Goal: Information Seeking & Learning: Learn about a topic

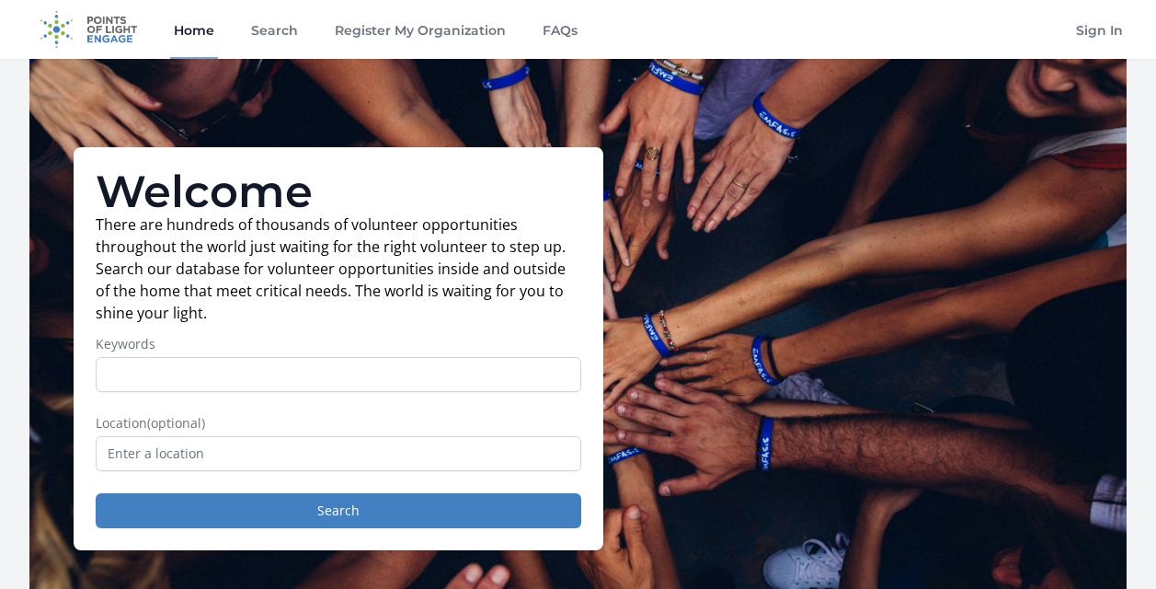
scroll to position [184, 0]
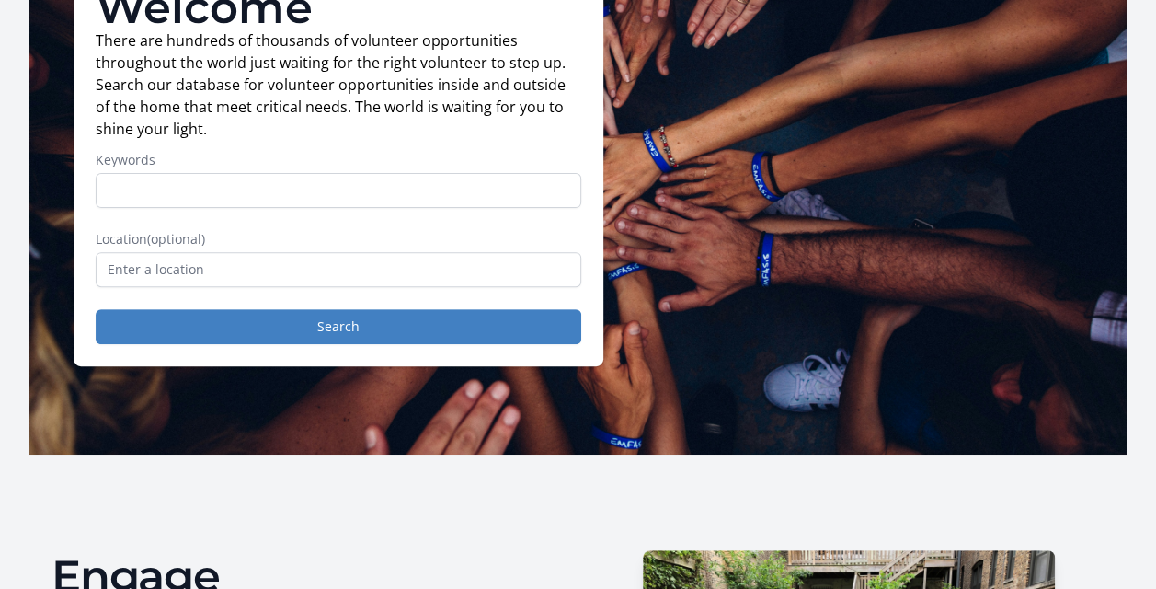
click at [359, 181] on input "Keywords" at bounding box center [339, 190] width 486 height 35
type input "f"
type input "children"
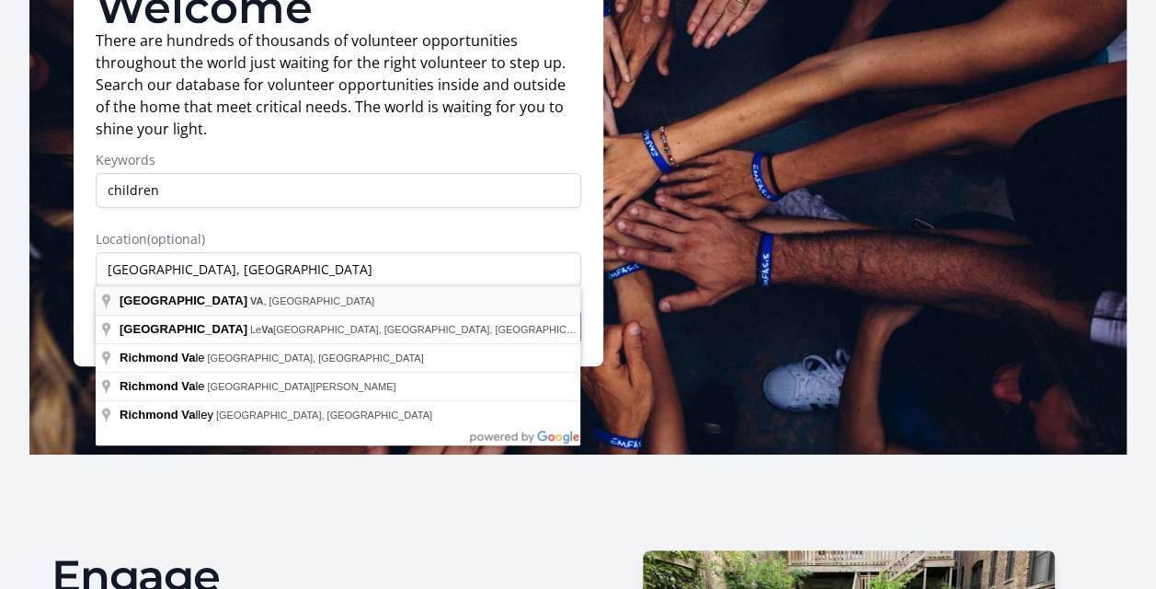
type input "[GEOGRAPHIC_DATA], [GEOGRAPHIC_DATA], [GEOGRAPHIC_DATA]"
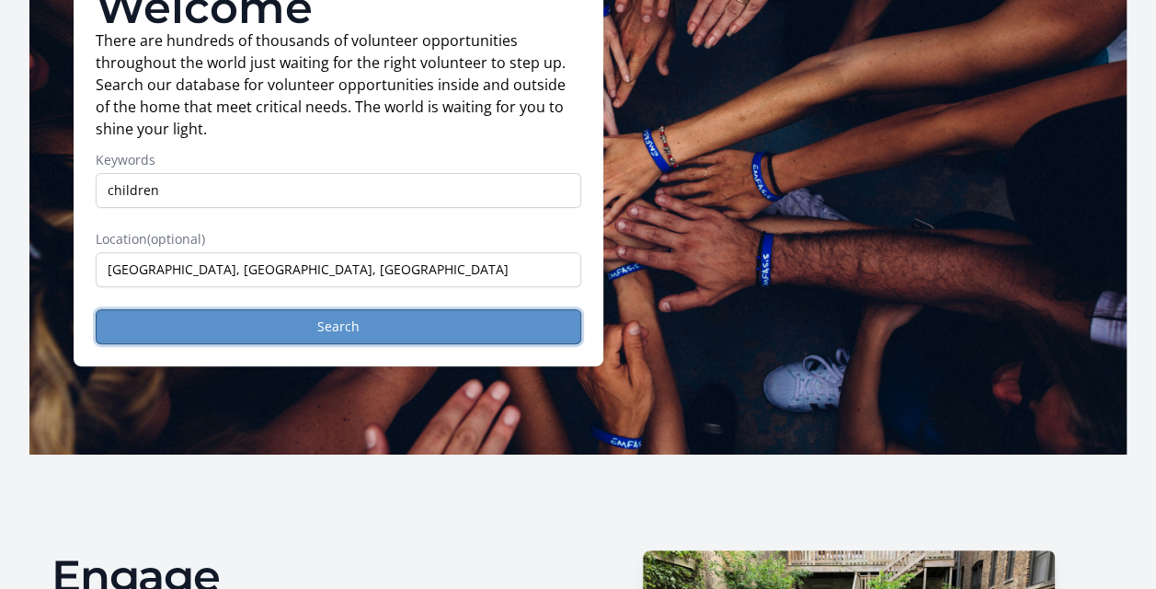
click at [221, 327] on button "Search" at bounding box center [339, 326] width 486 height 35
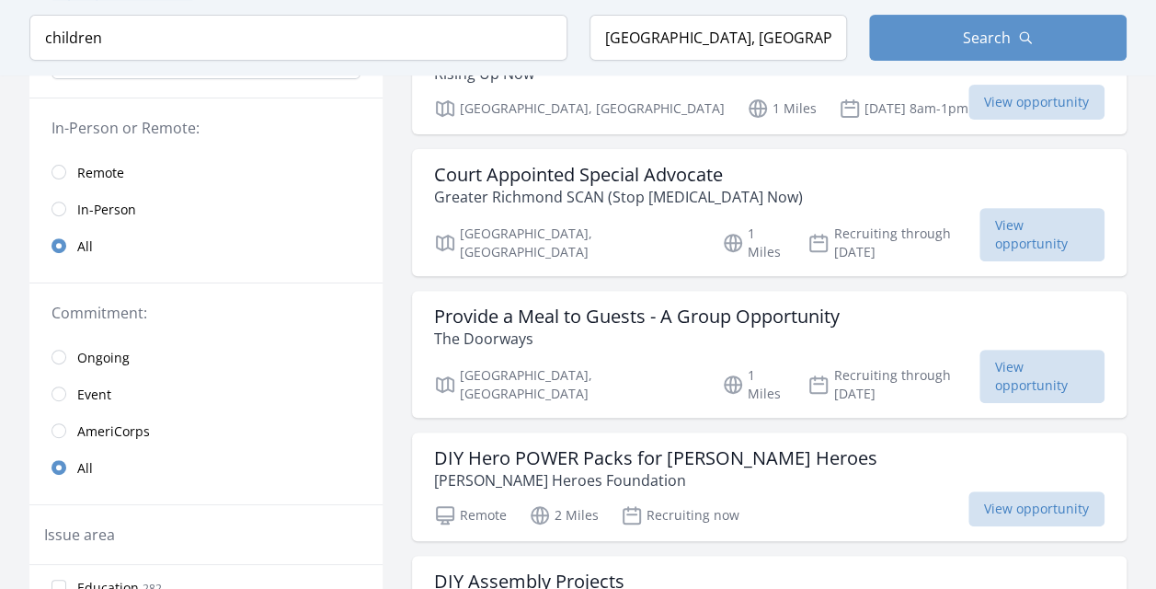
scroll to position [368, 0]
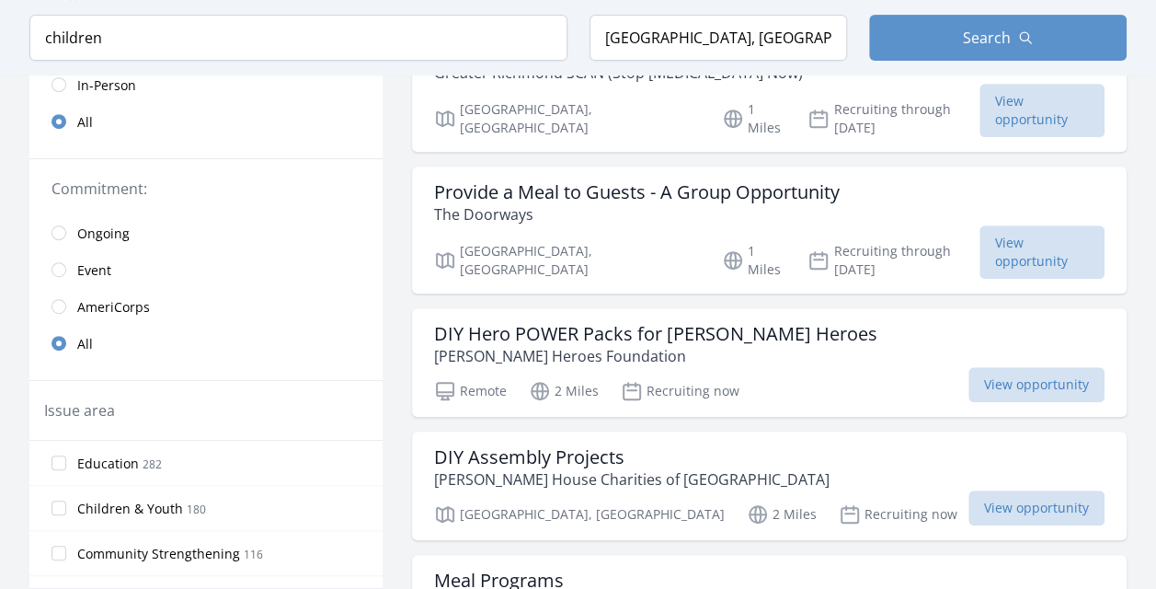
click at [72, 267] on link "Event" at bounding box center [205, 269] width 353 height 37
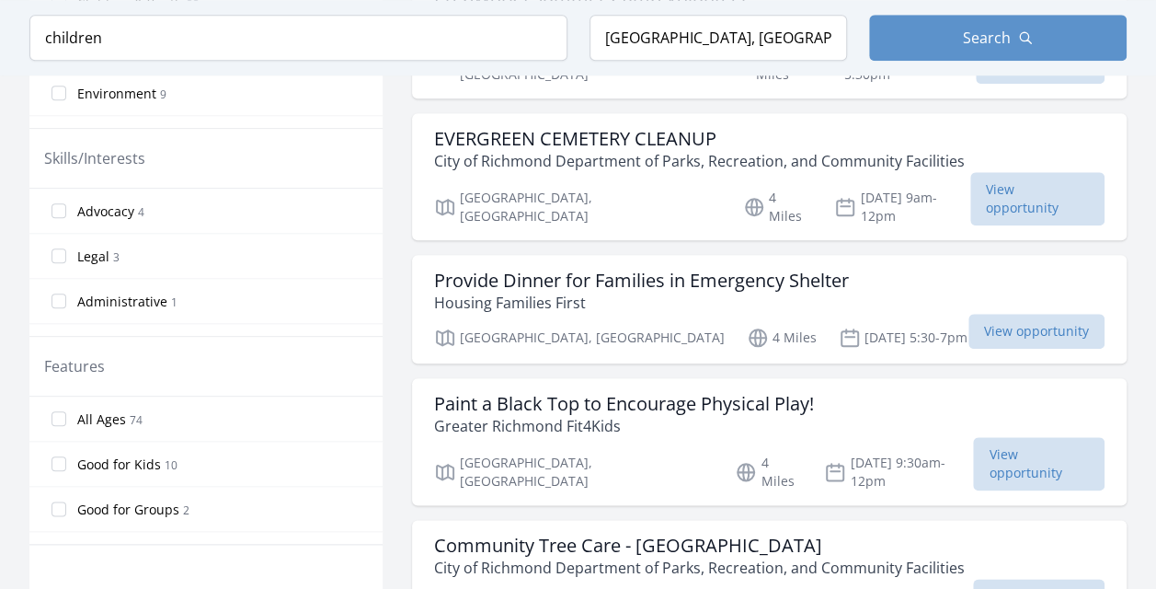
scroll to position [75, 0]
click at [119, 506] on span "Good for Groups" at bounding box center [128, 509] width 102 height 18
click at [66, 506] on input "Good for Groups 2" at bounding box center [59, 508] width 15 height 15
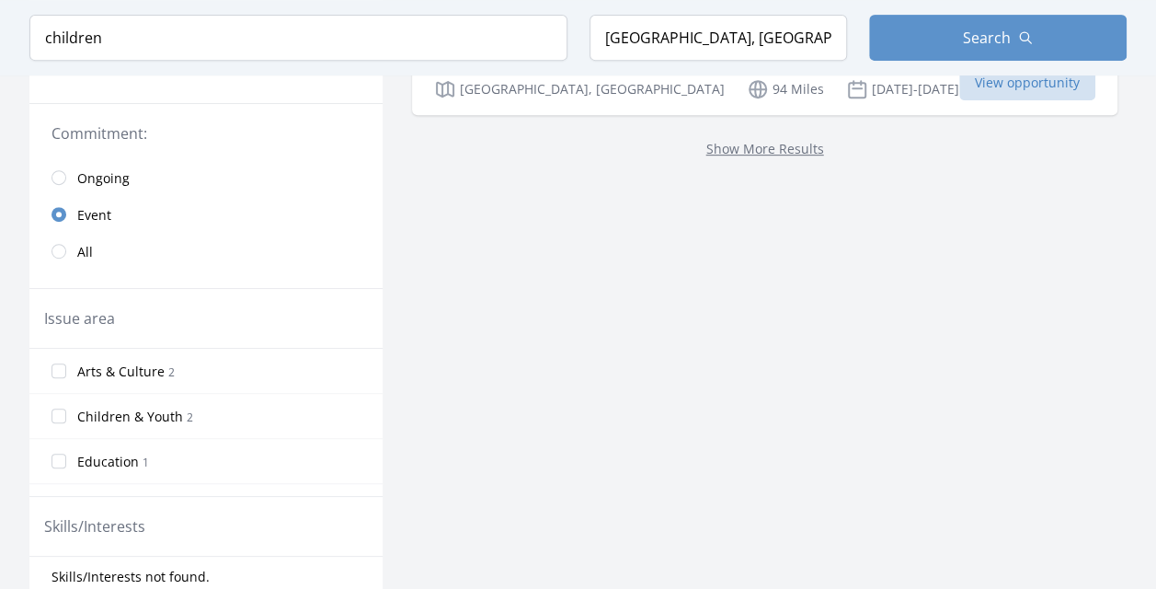
scroll to position [18, 0]
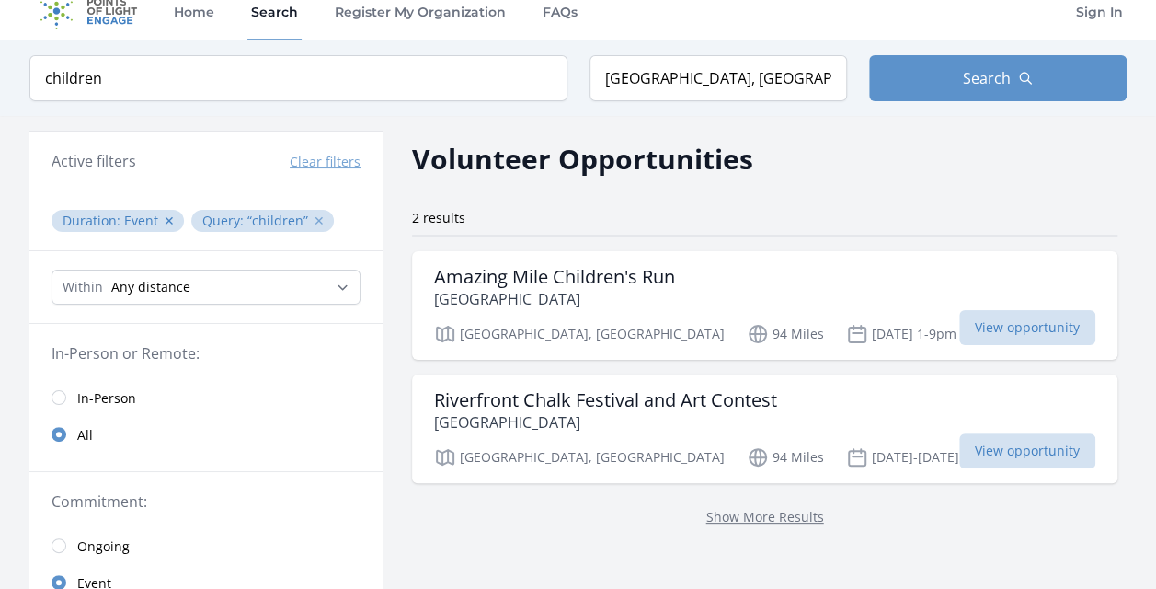
click at [314, 219] on button "✕" at bounding box center [319, 221] width 11 height 18
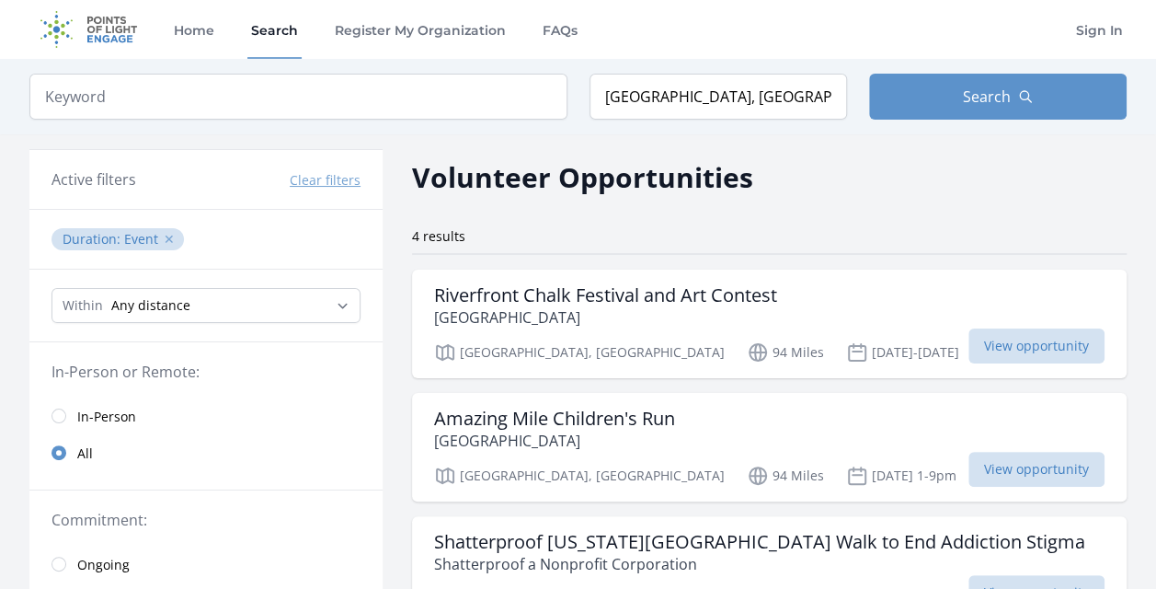
click at [164, 236] on button "✕" at bounding box center [169, 239] width 11 height 18
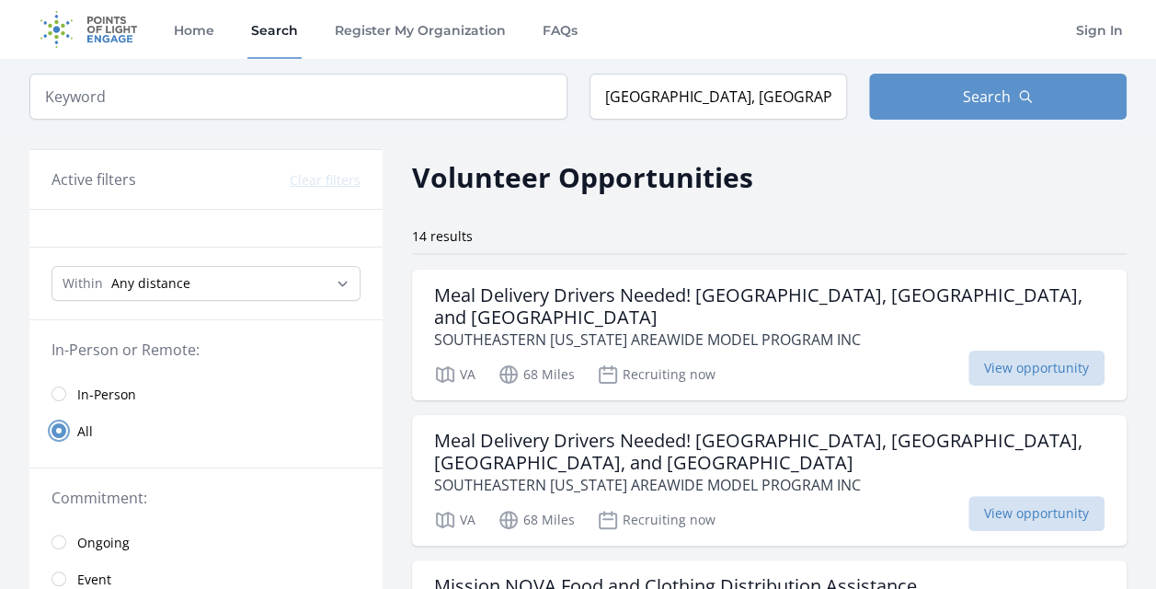
click at [62, 429] on input "radio" at bounding box center [59, 430] width 15 height 15
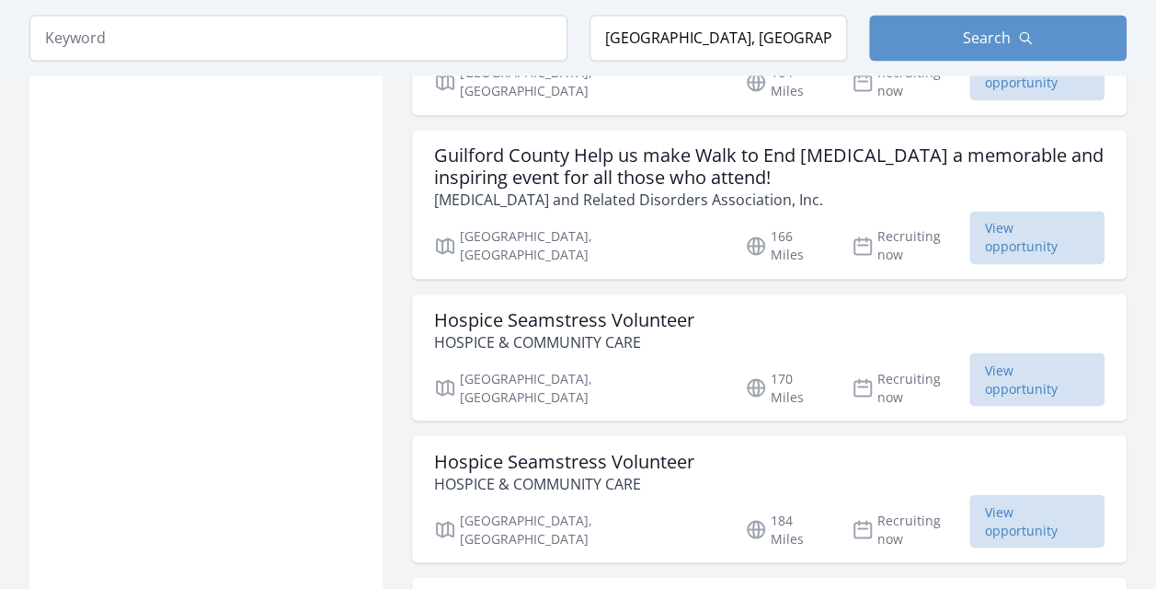
scroll to position [1840, 0]
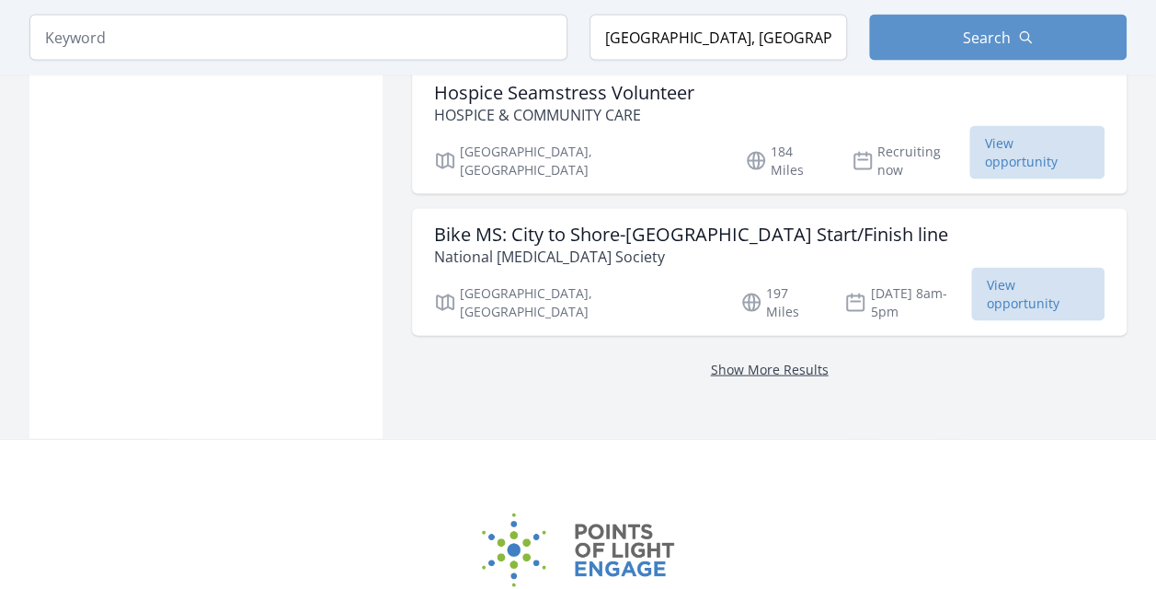
click at [751, 361] on link "Show More Results" at bounding box center [770, 369] width 118 height 17
click at [752, 361] on link "Show More Results" at bounding box center [770, 369] width 118 height 17
click at [754, 361] on link "Show More Results" at bounding box center [770, 369] width 118 height 17
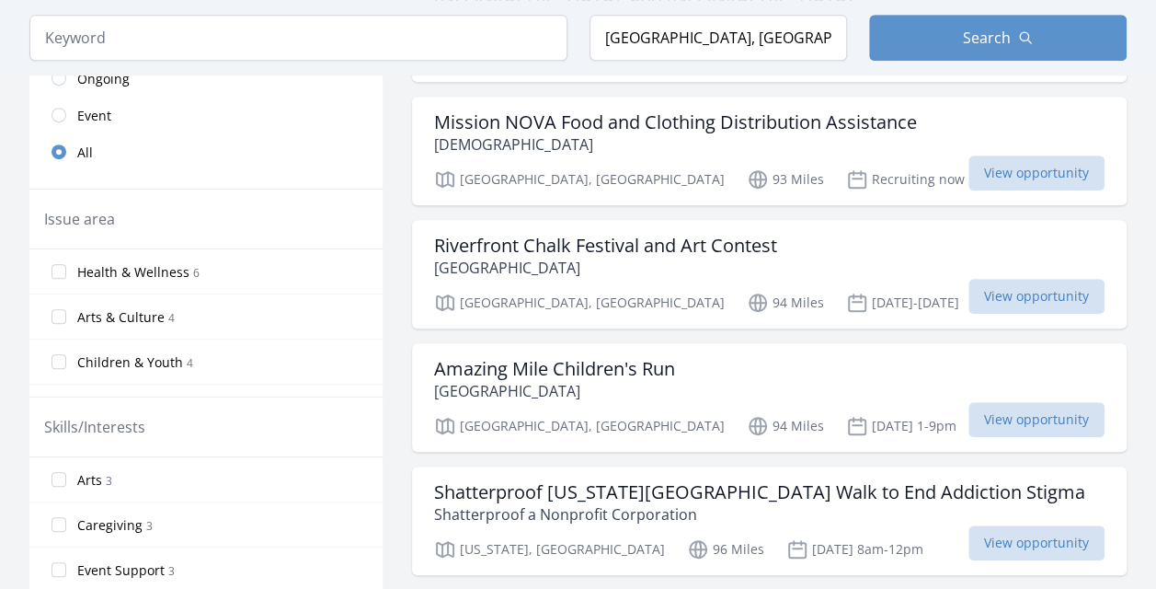
scroll to position [368, 0]
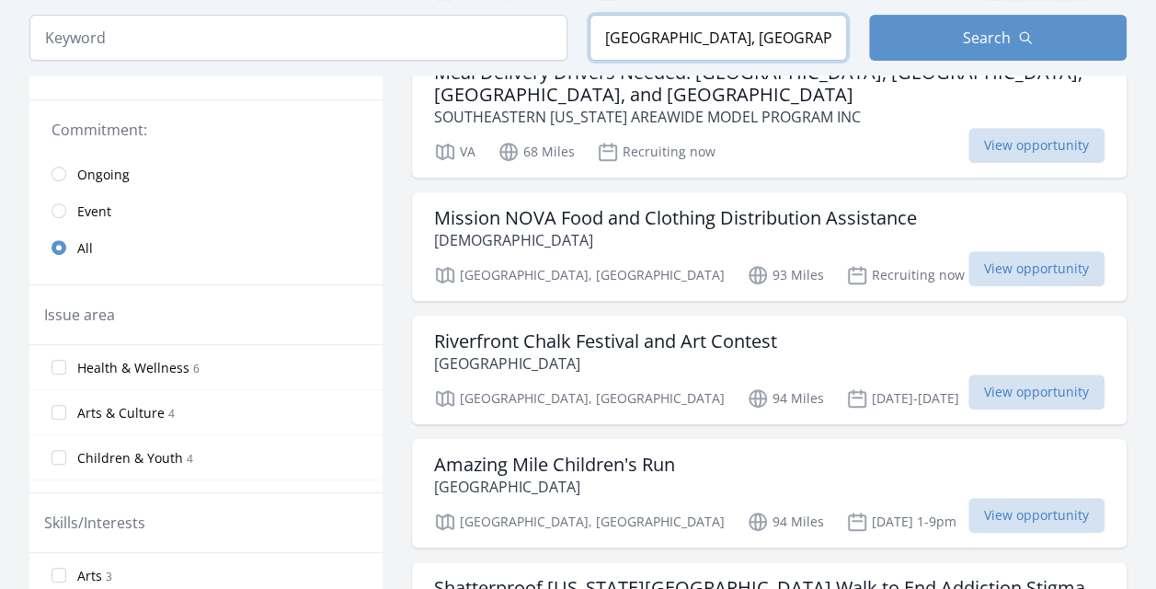
click at [638, 35] on input "[GEOGRAPHIC_DATA], [GEOGRAPHIC_DATA], [GEOGRAPHIC_DATA]" at bounding box center [719, 38] width 258 height 46
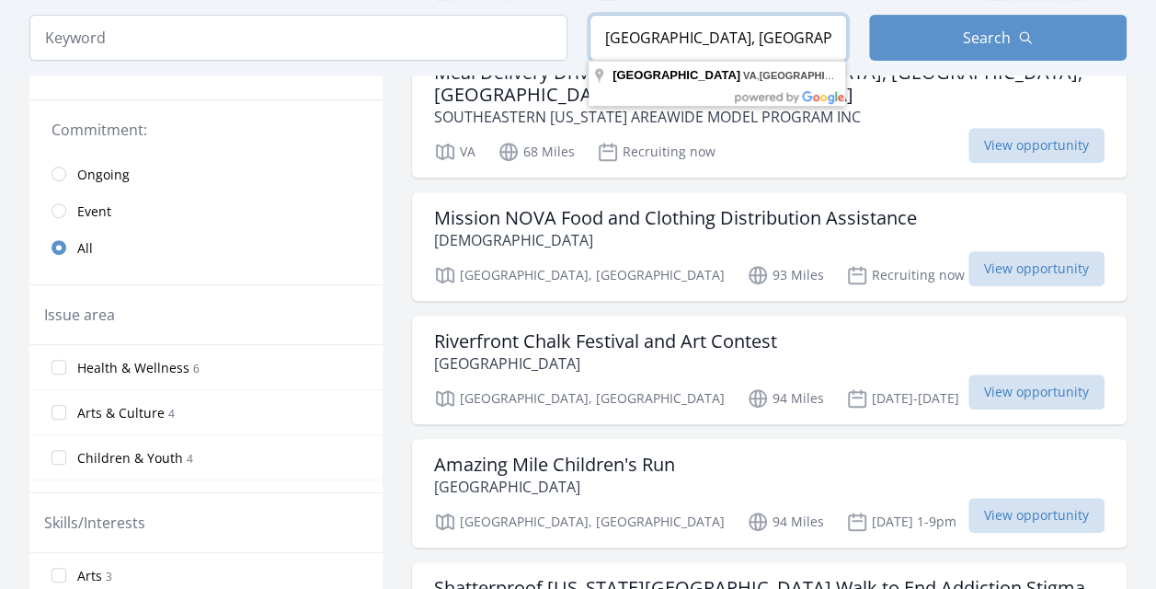
drag, startPoint x: 762, startPoint y: 43, endPoint x: 525, endPoint y: 24, distance: 237.2
click at [525, 24] on form "Keyword Location [GEOGRAPHIC_DATA], [GEOGRAPHIC_DATA], [GEOGRAPHIC_DATA] Search" at bounding box center [577, 38] width 1097 height 46
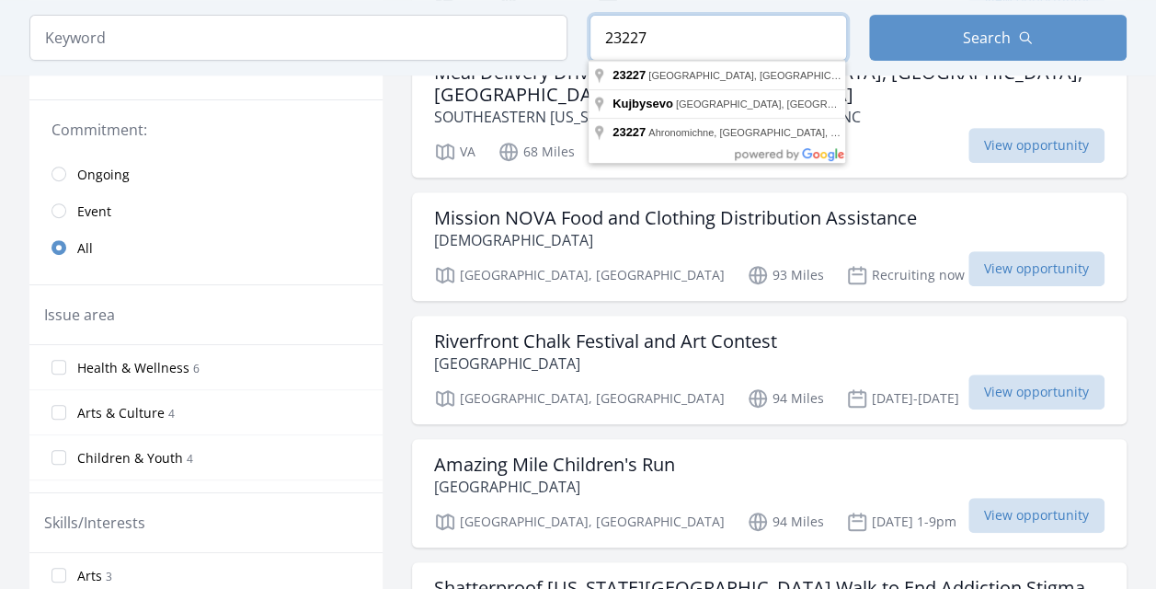
drag, startPoint x: 672, startPoint y: 35, endPoint x: 536, endPoint y: 33, distance: 136.2
click at [536, 33] on form "Keyword Location 23227 Search" at bounding box center [577, 38] width 1097 height 46
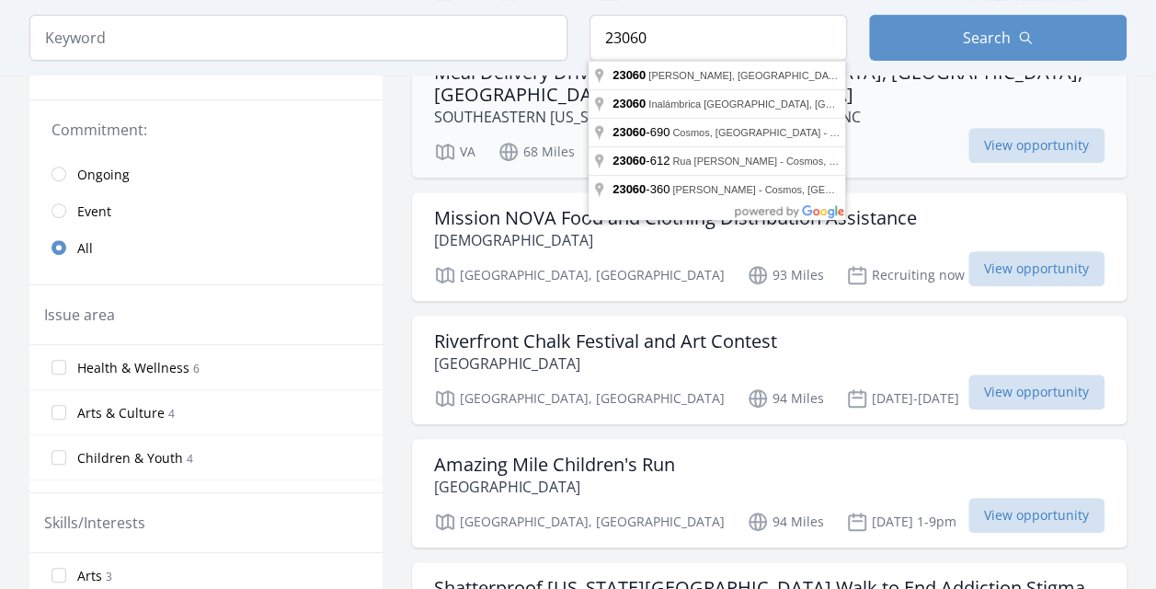
type input "[PERSON_NAME][GEOGRAPHIC_DATA], [GEOGRAPHIC_DATA]"
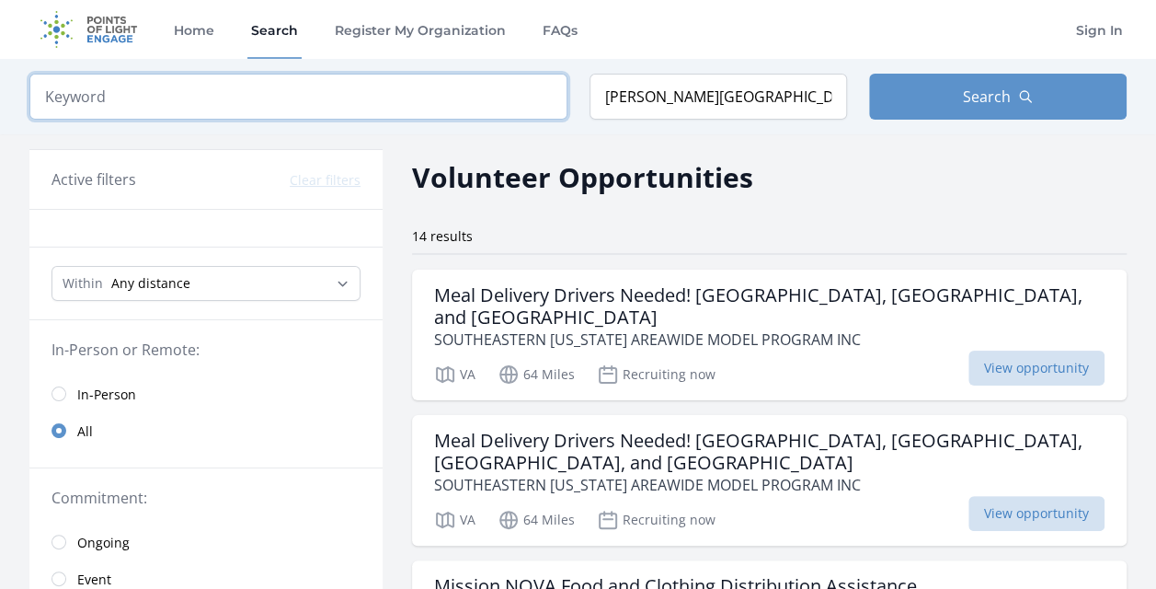
click at [218, 85] on input "search" at bounding box center [298, 97] width 538 height 46
click at [191, 91] on input "search" at bounding box center [298, 97] width 538 height 46
